Goal: Communication & Community: Answer question/provide support

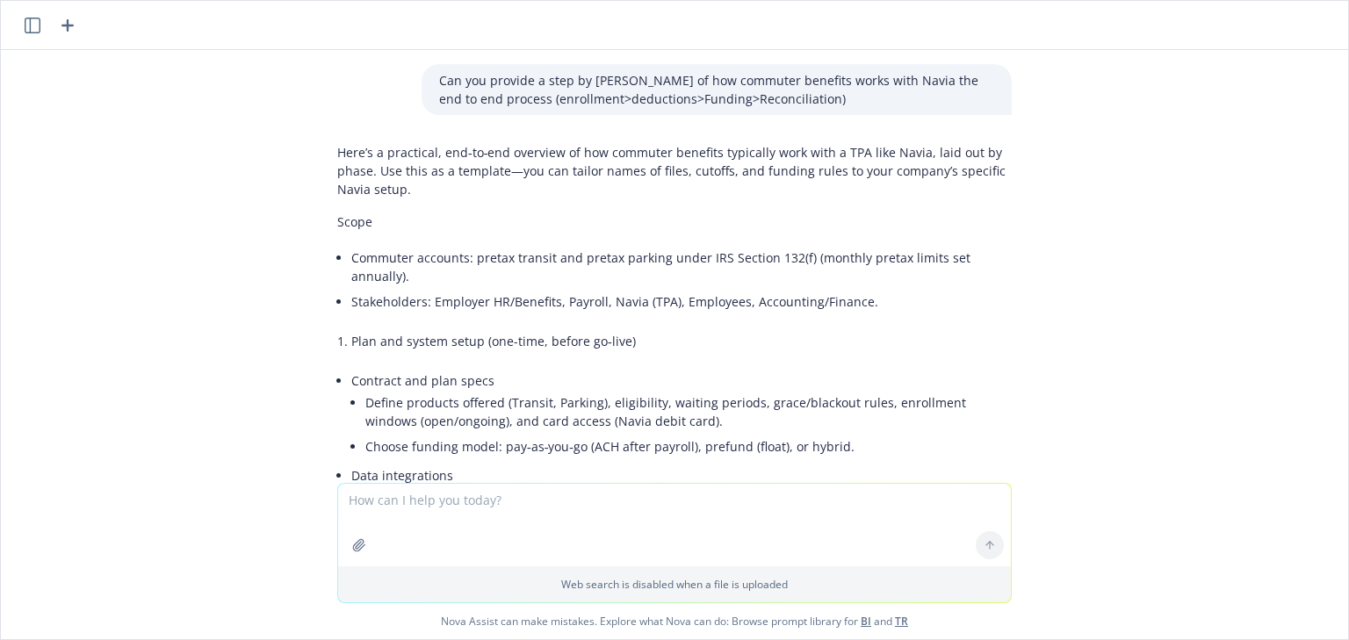
scroll to position [10687, 0]
